Goal: Task Accomplishment & Management: Complete application form

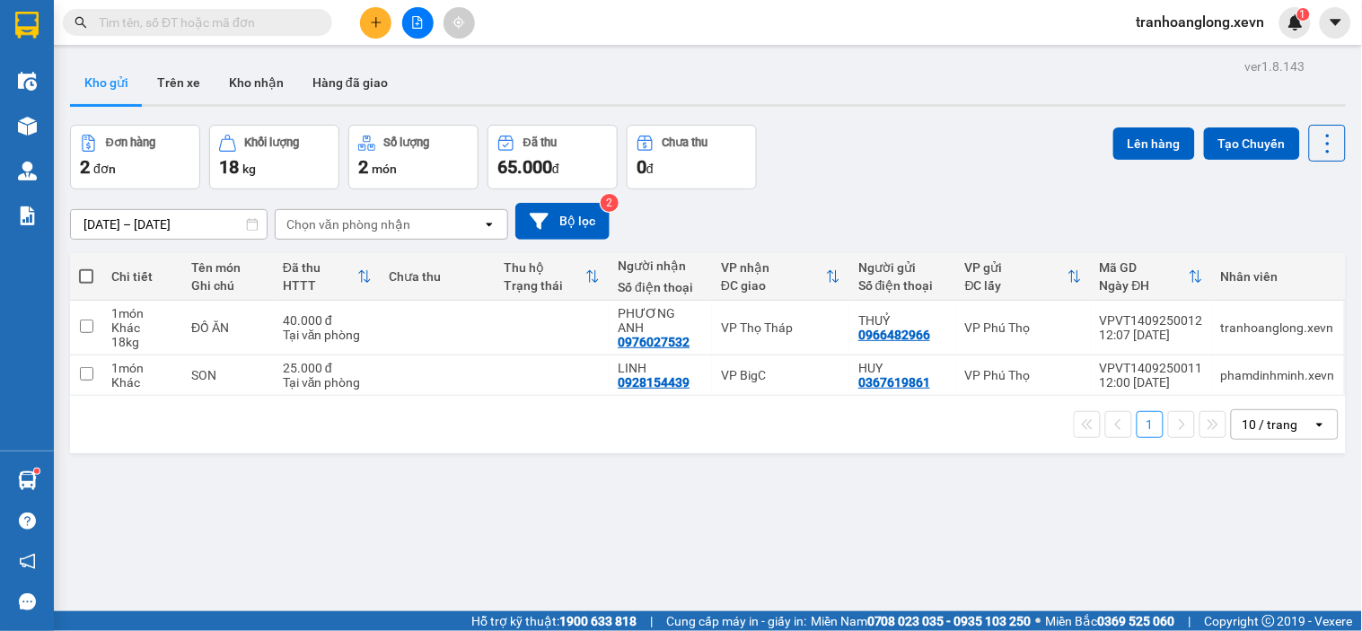
click at [262, 9] on span at bounding box center [197, 22] width 269 height 27
click at [267, 23] on input "text" at bounding box center [205, 23] width 212 height 20
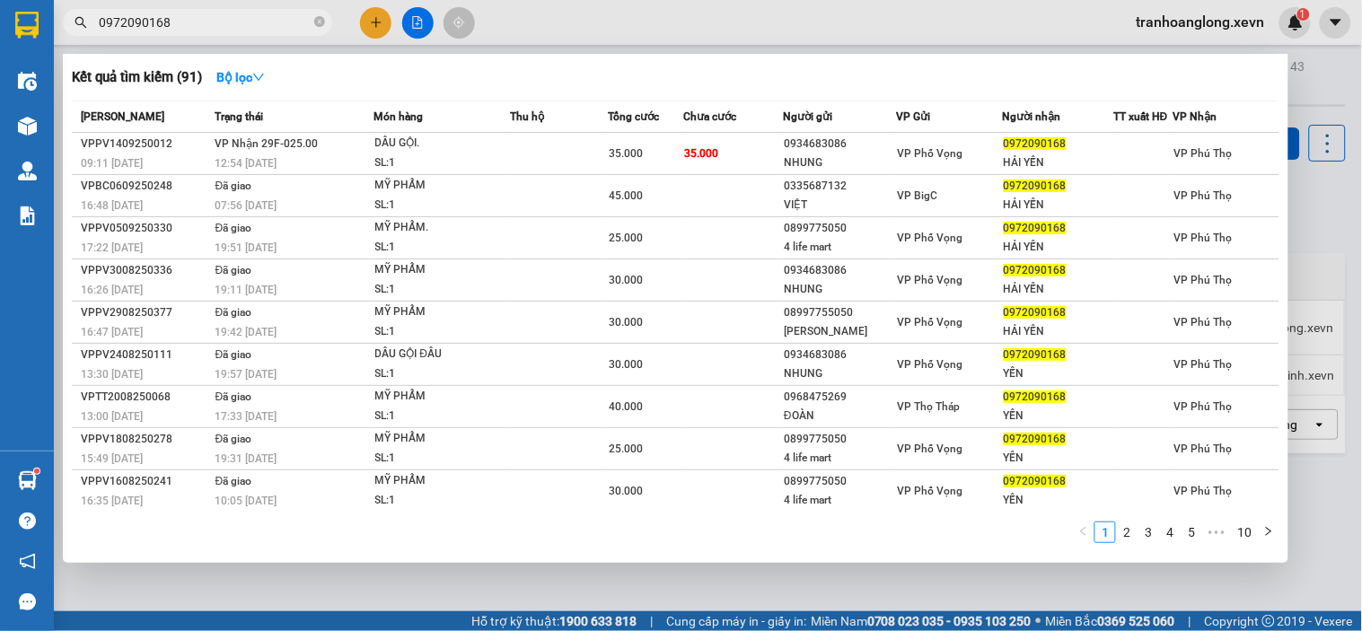
type input "0972090168"
click at [355, 145] on td "[PERSON_NAME] 29F-025.00 12:54 [DATE]" at bounding box center [292, 154] width 163 height 42
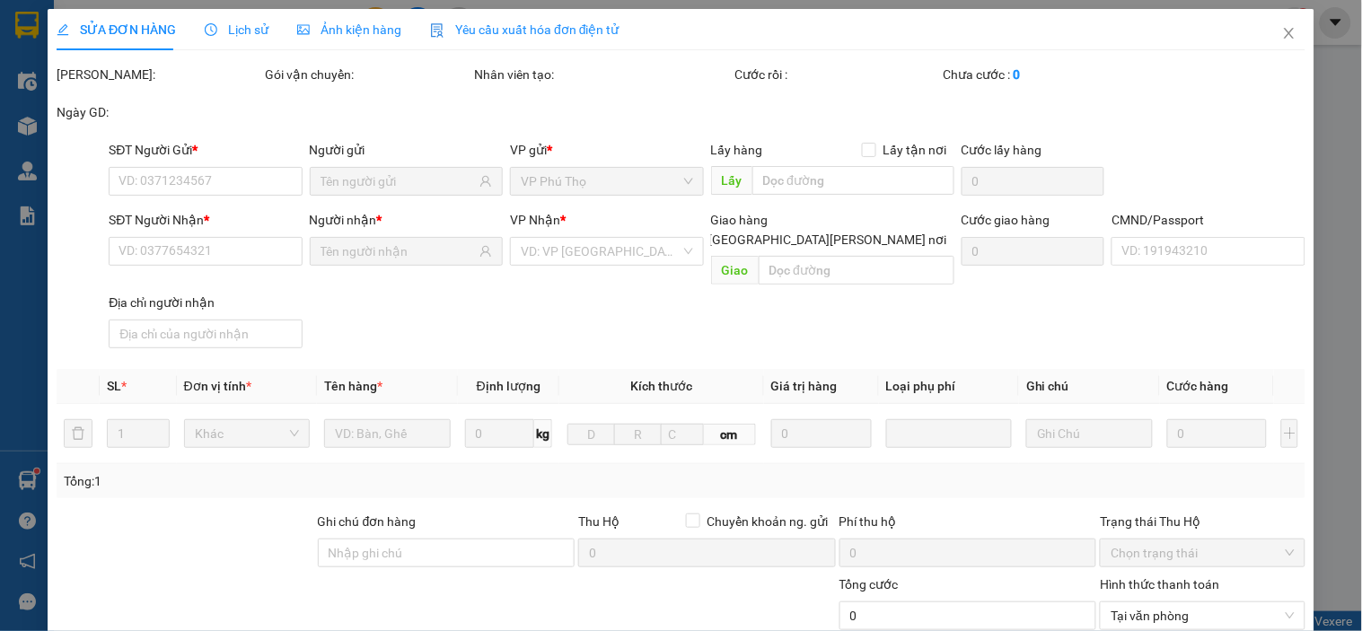
type input "0934683086"
type input "NHUNG"
type input "0972090168"
type input "HẢI YẾN"
type input "[PERSON_NAME] xe ôm"
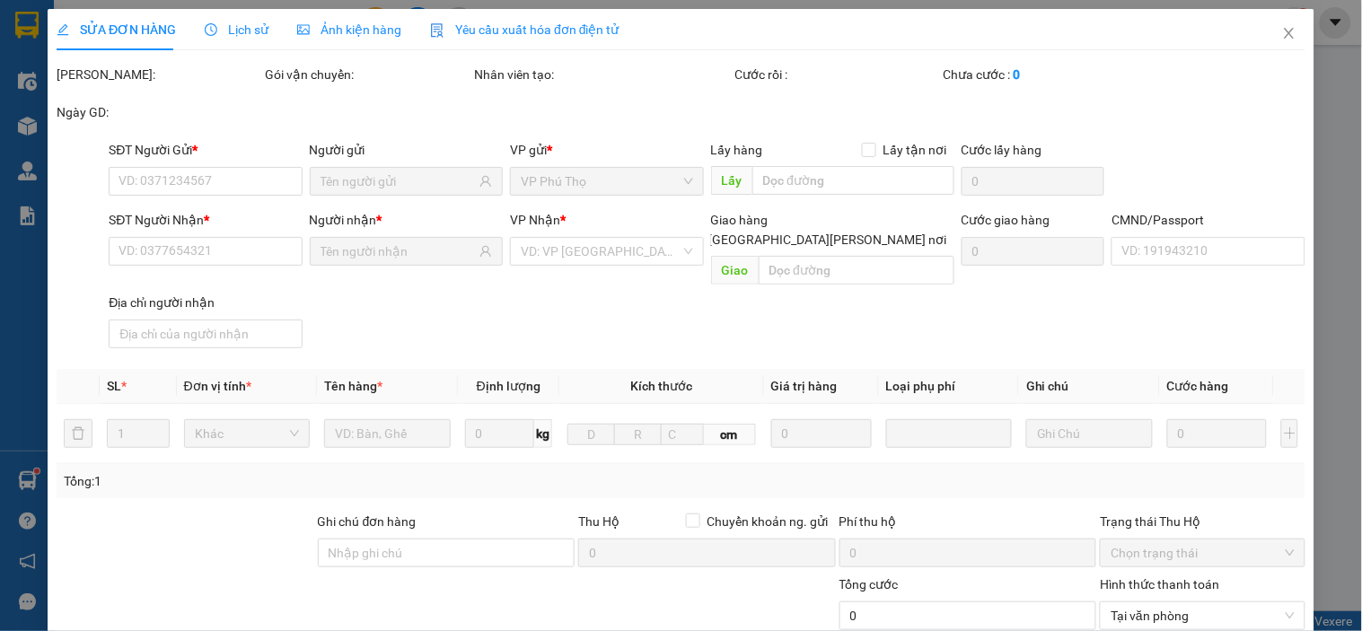
type input "35.000"
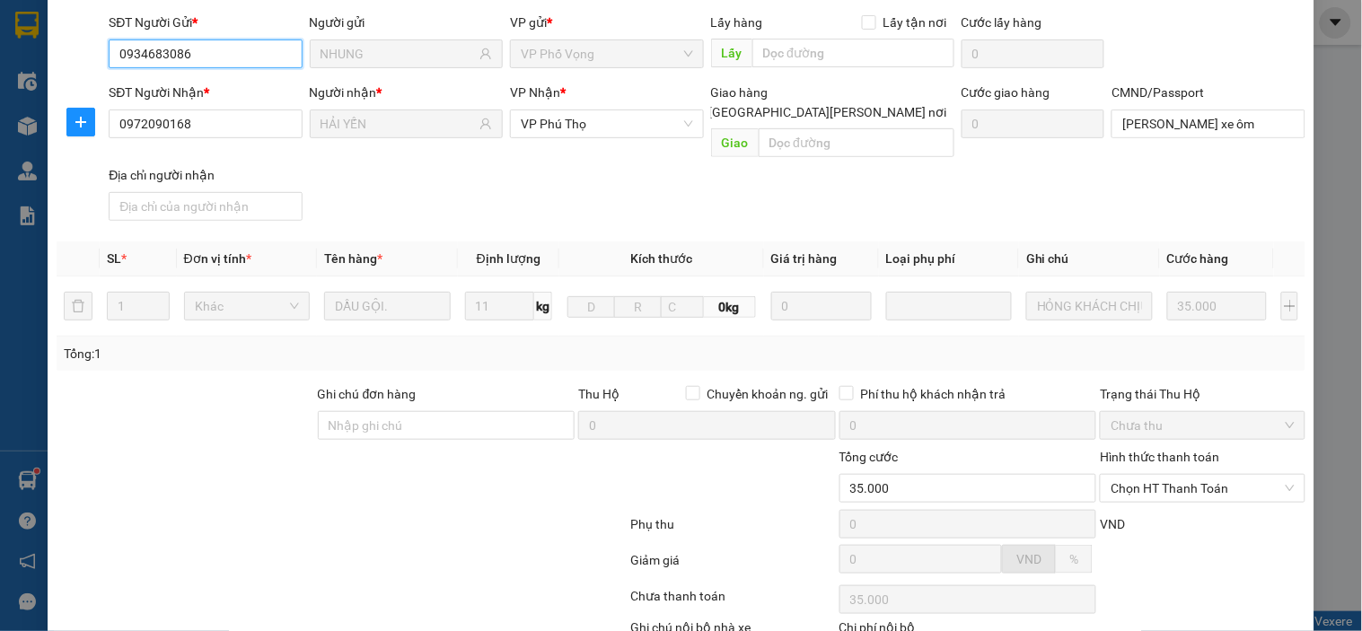
scroll to position [227, 0]
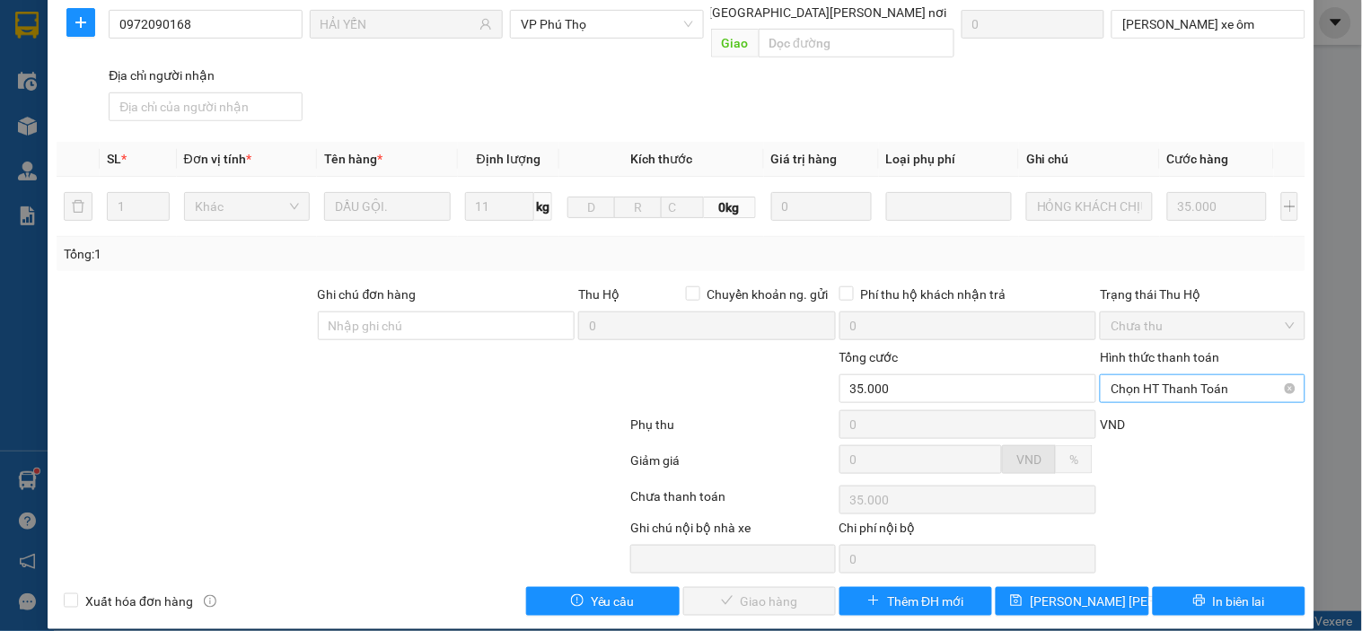
click at [1163, 377] on span "Chọn HT Thanh Toán" at bounding box center [1201, 388] width 183 height 27
click at [1173, 402] on div "Tại văn phòng" at bounding box center [1190, 405] width 181 height 20
type input "0"
click at [770, 591] on span "Giao hàng" at bounding box center [768, 601] width 57 height 20
